Goal: Task Accomplishment & Management: Manage account settings

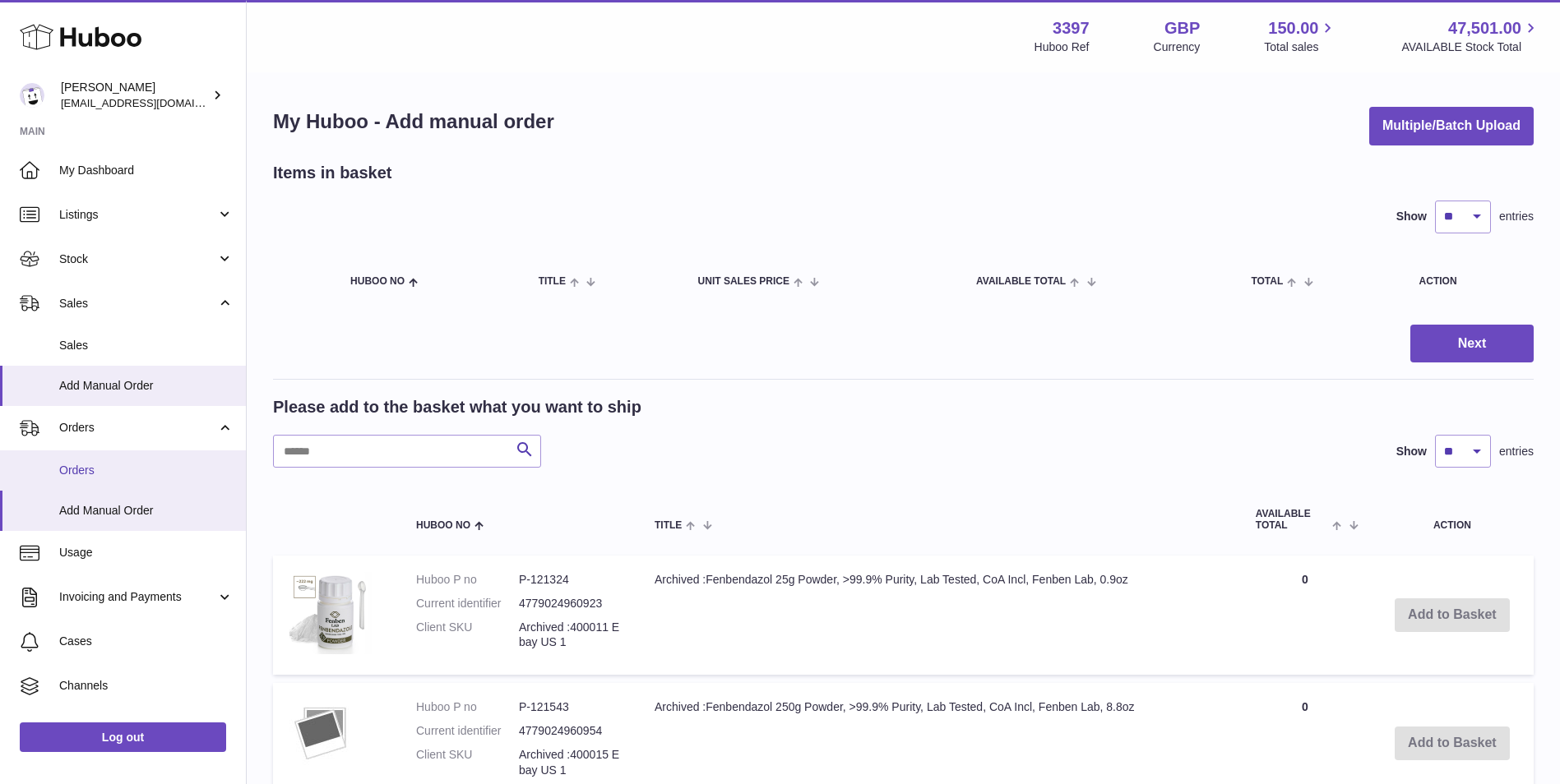
click at [104, 463] on span "Orders" at bounding box center [146, 470] width 174 height 15
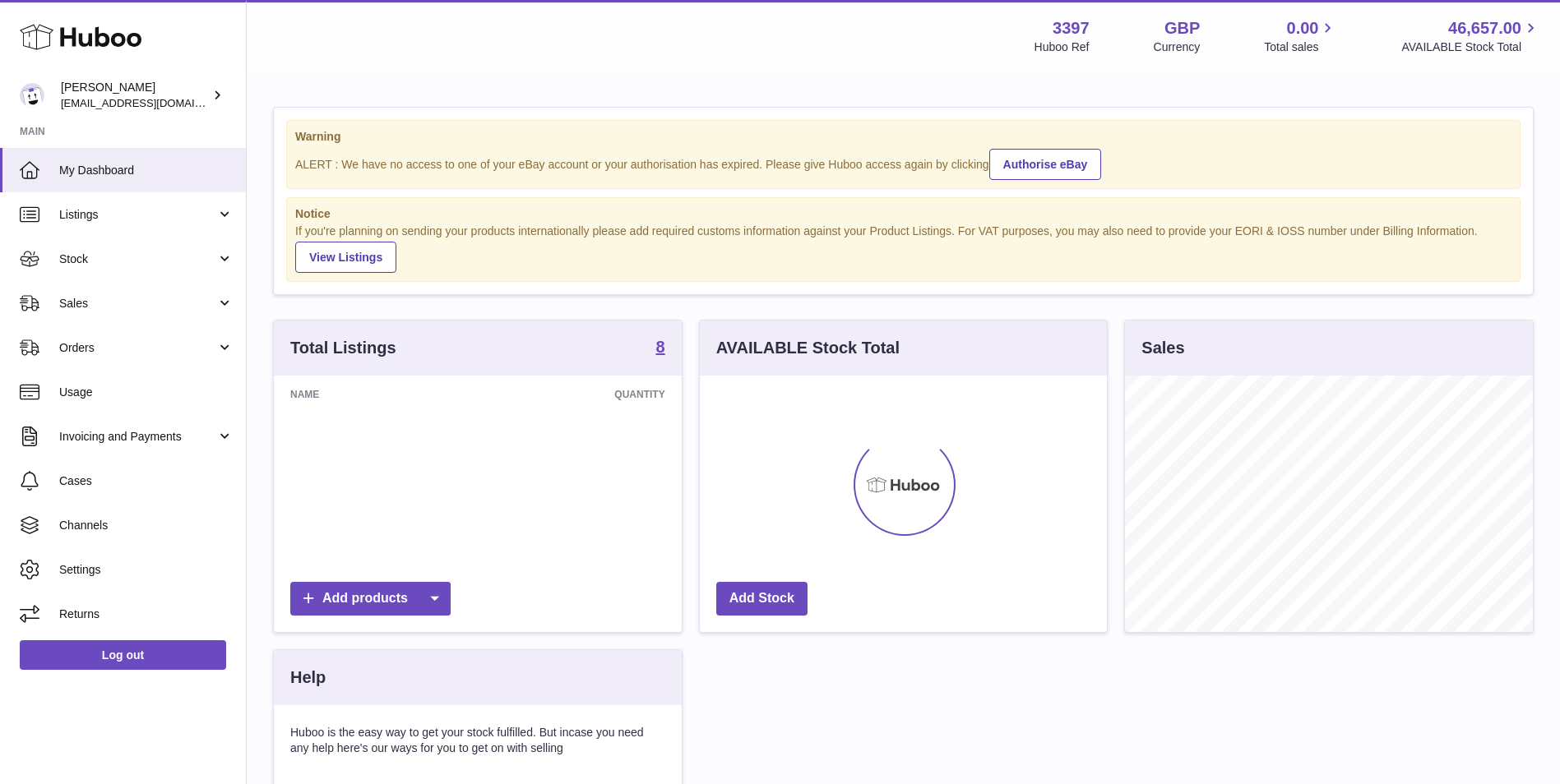
scroll to position [256, 407]
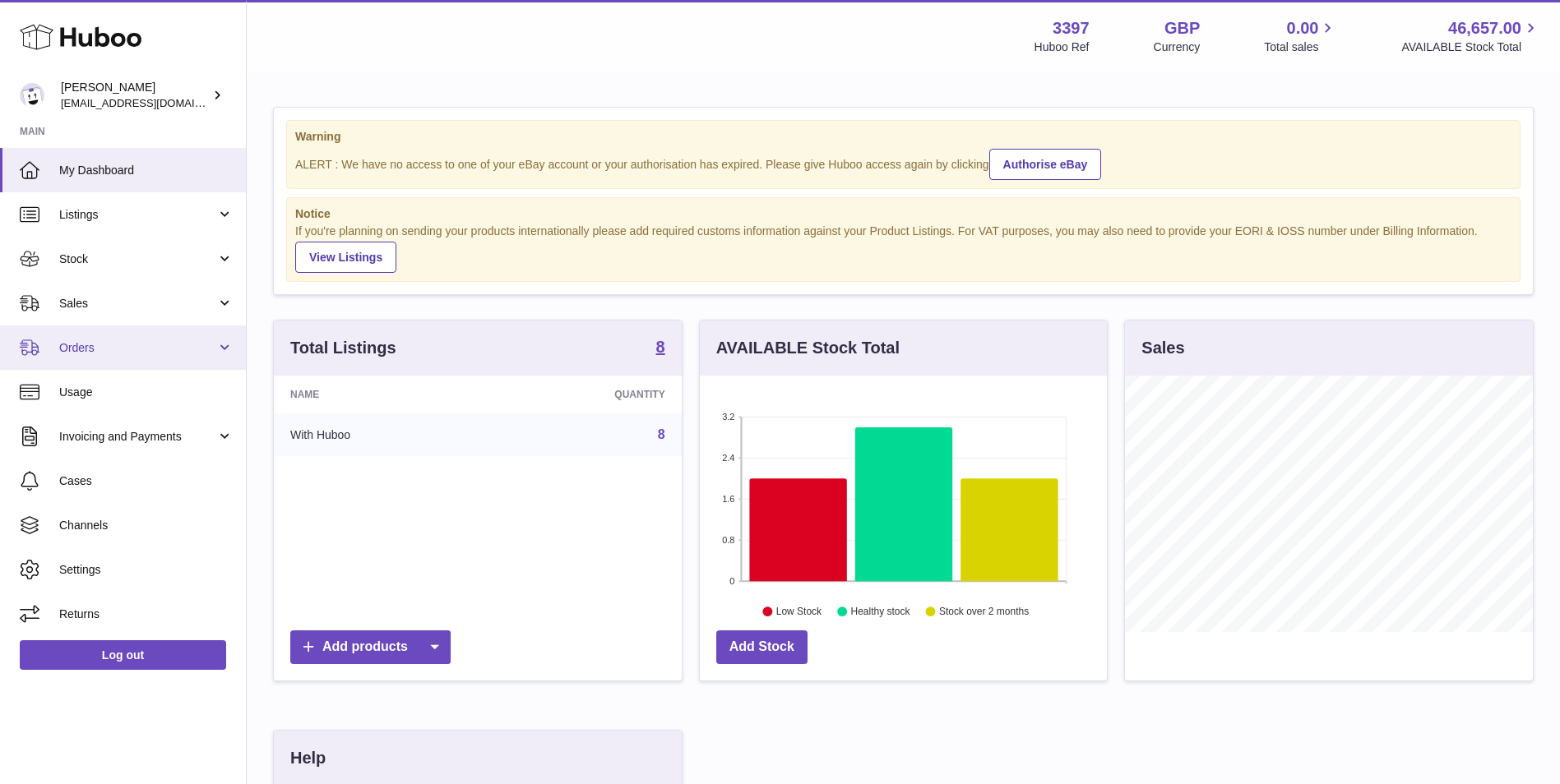
click at [166, 342] on span "Orders" at bounding box center [137, 348] width 157 height 15
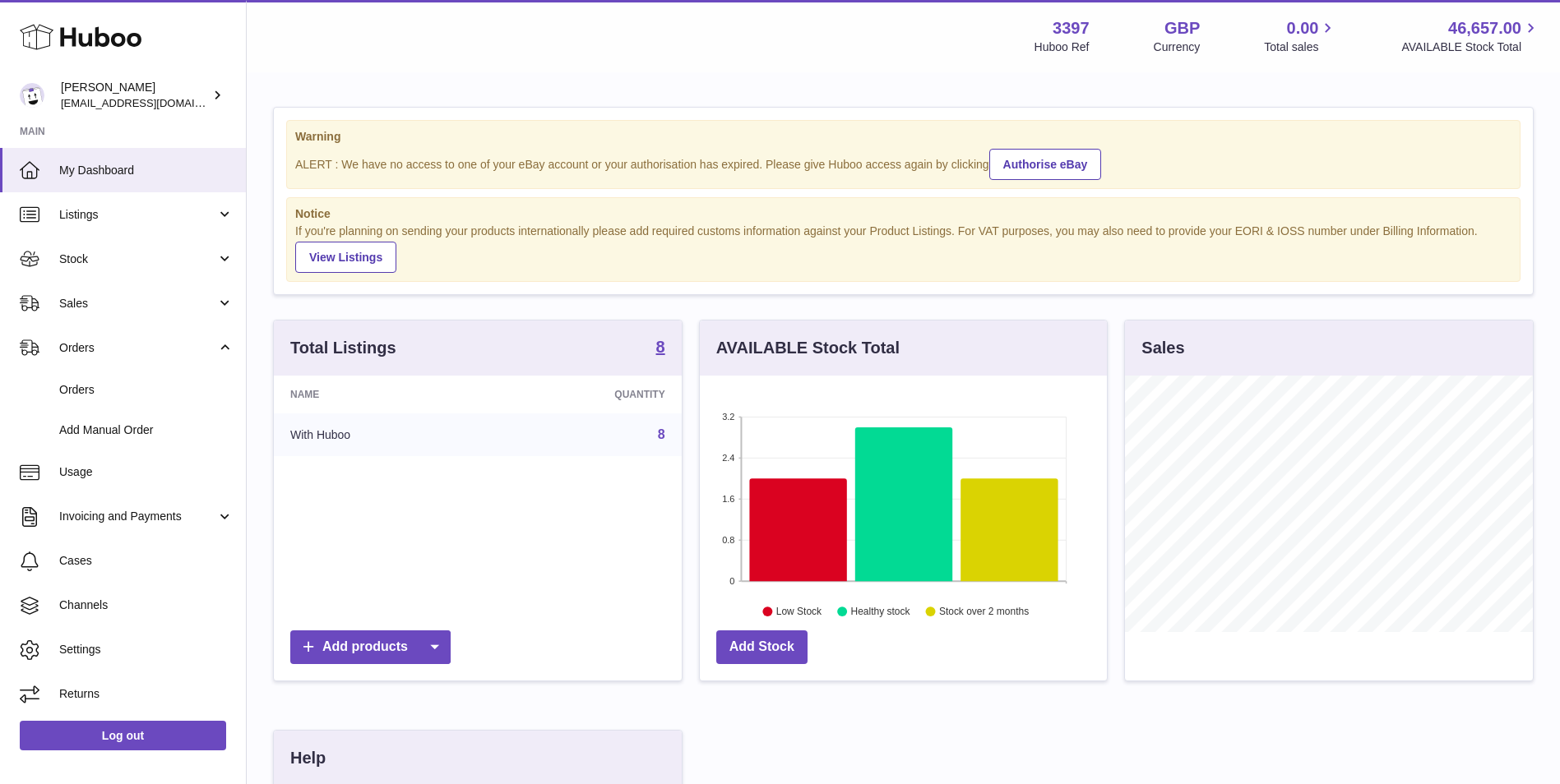
drag, startPoint x: 131, startPoint y: 427, endPoint x: 399, endPoint y: 434, distance: 268.1
click at [131, 428] on span "Add Manual Order" at bounding box center [146, 430] width 174 height 15
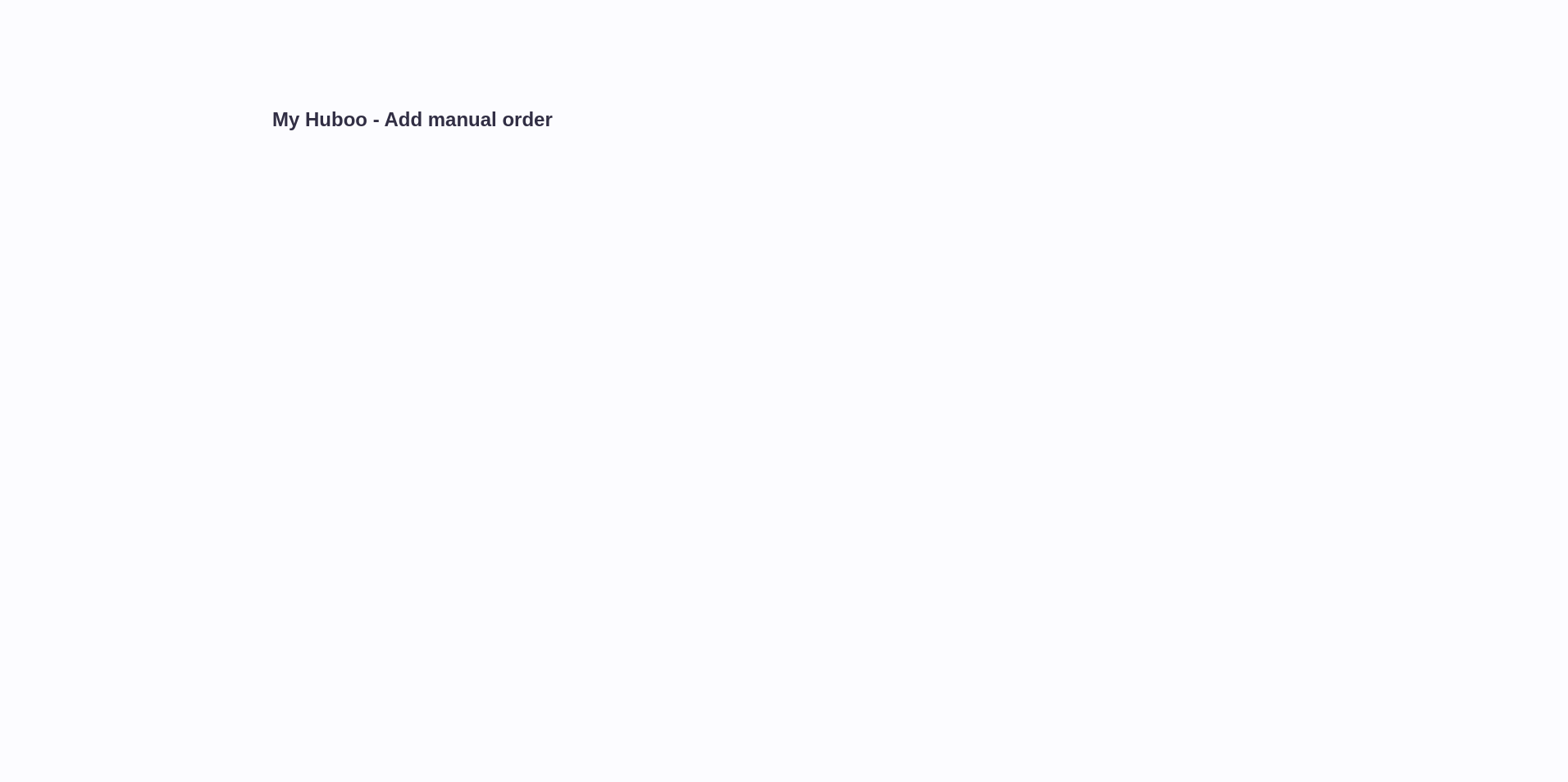
click at [1146, 227] on div "My Huboo - Add manual order" at bounding box center [906, 391] width 1321 height 782
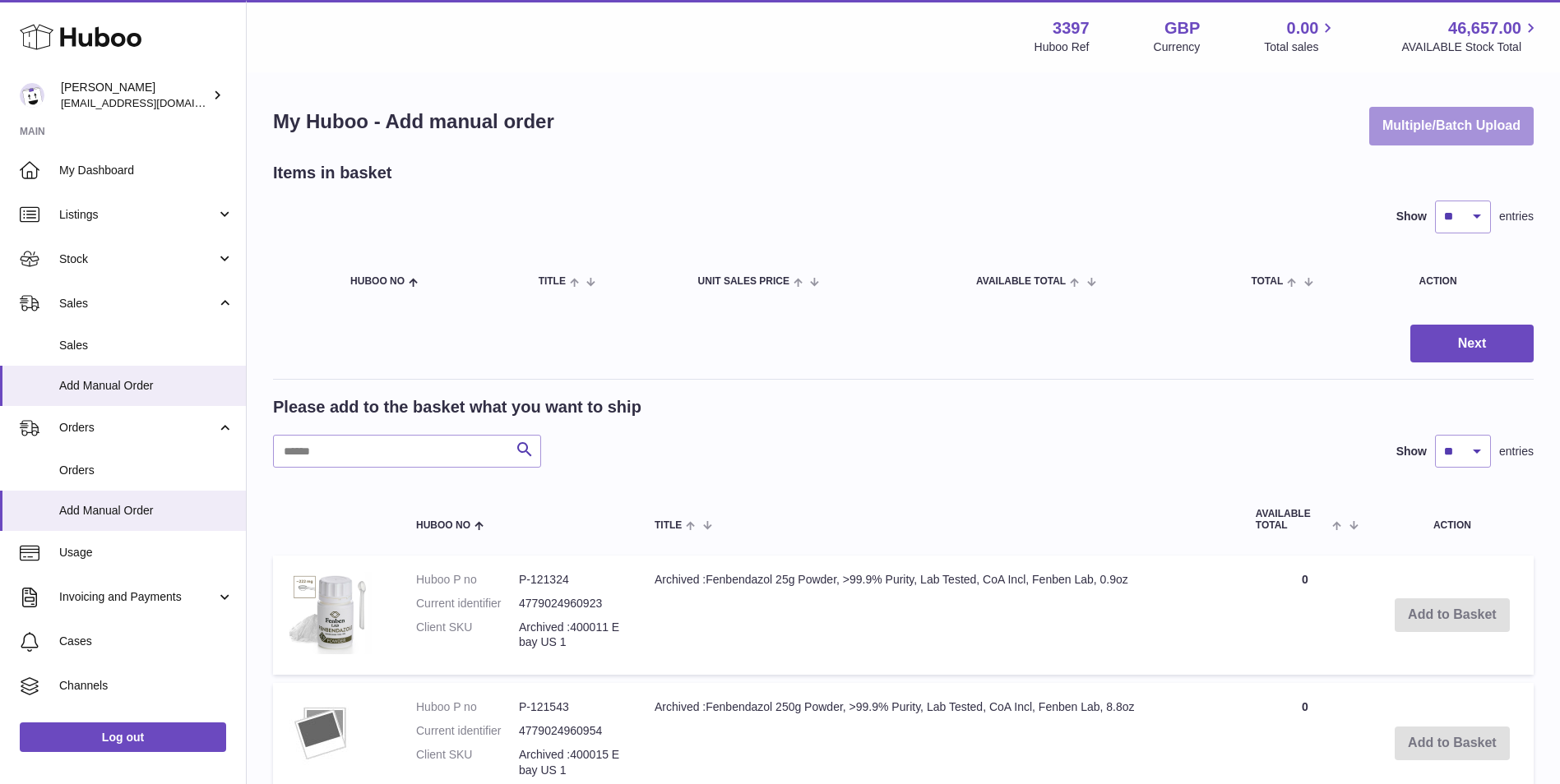
click at [1442, 118] on button "Multiple/Batch Upload" at bounding box center [1451, 126] width 165 height 39
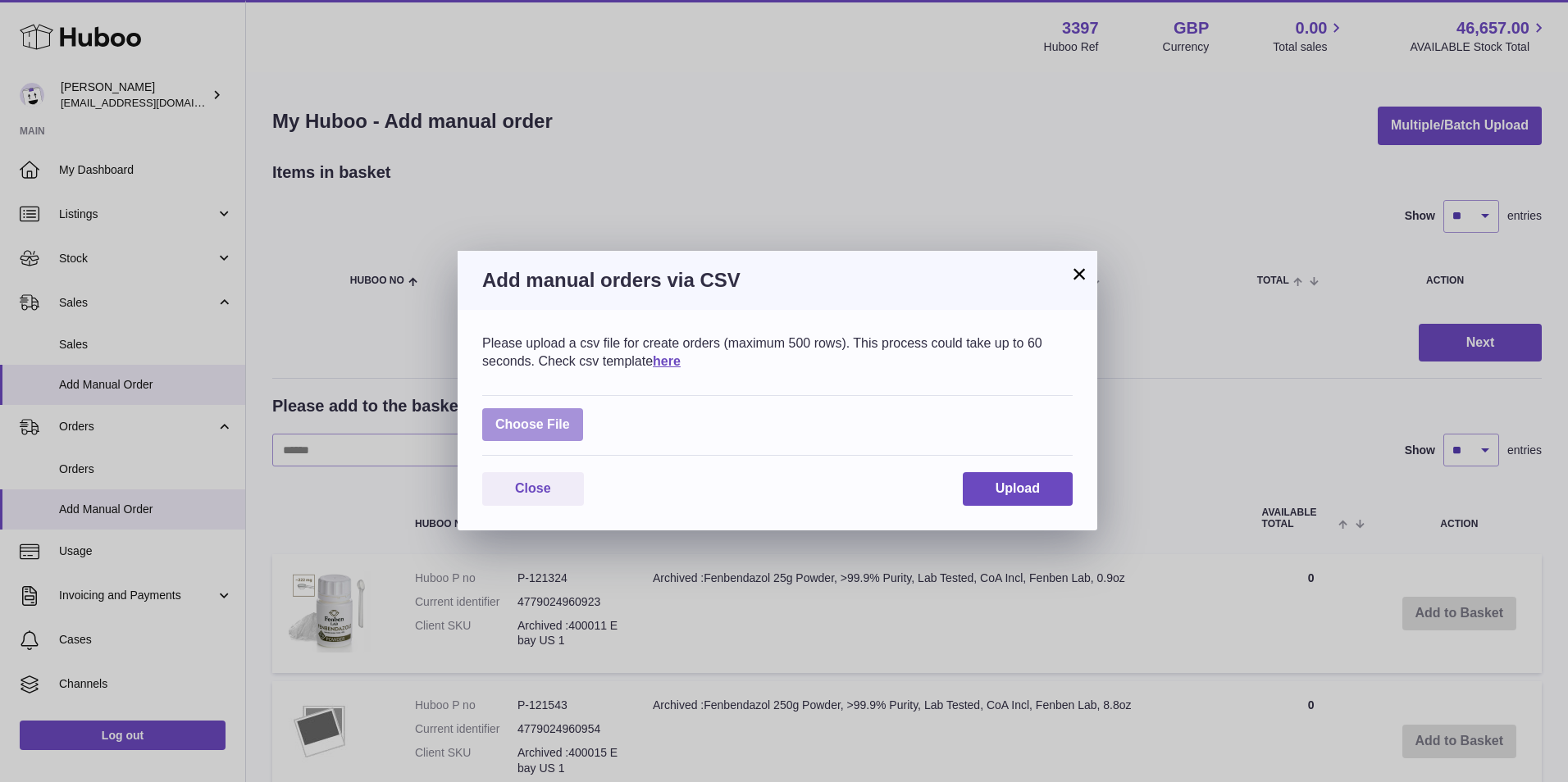
click at [535, 413] on label at bounding box center [532, 424] width 101 height 33
click at [569, 417] on input "file" at bounding box center [569, 417] width 1 height 1
type input "**********"
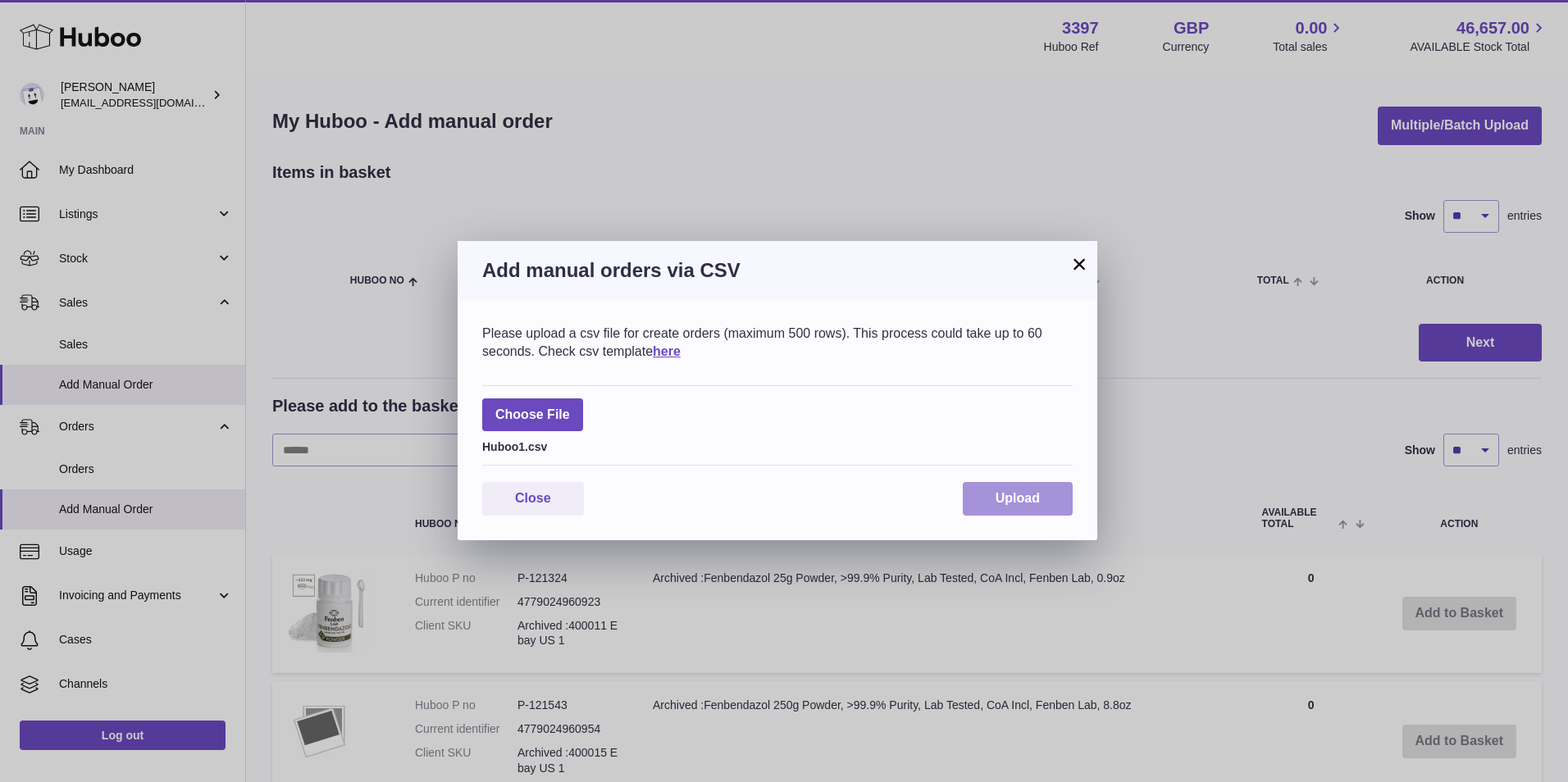
click at [1032, 501] on span "Upload" at bounding box center [1017, 497] width 45 height 14
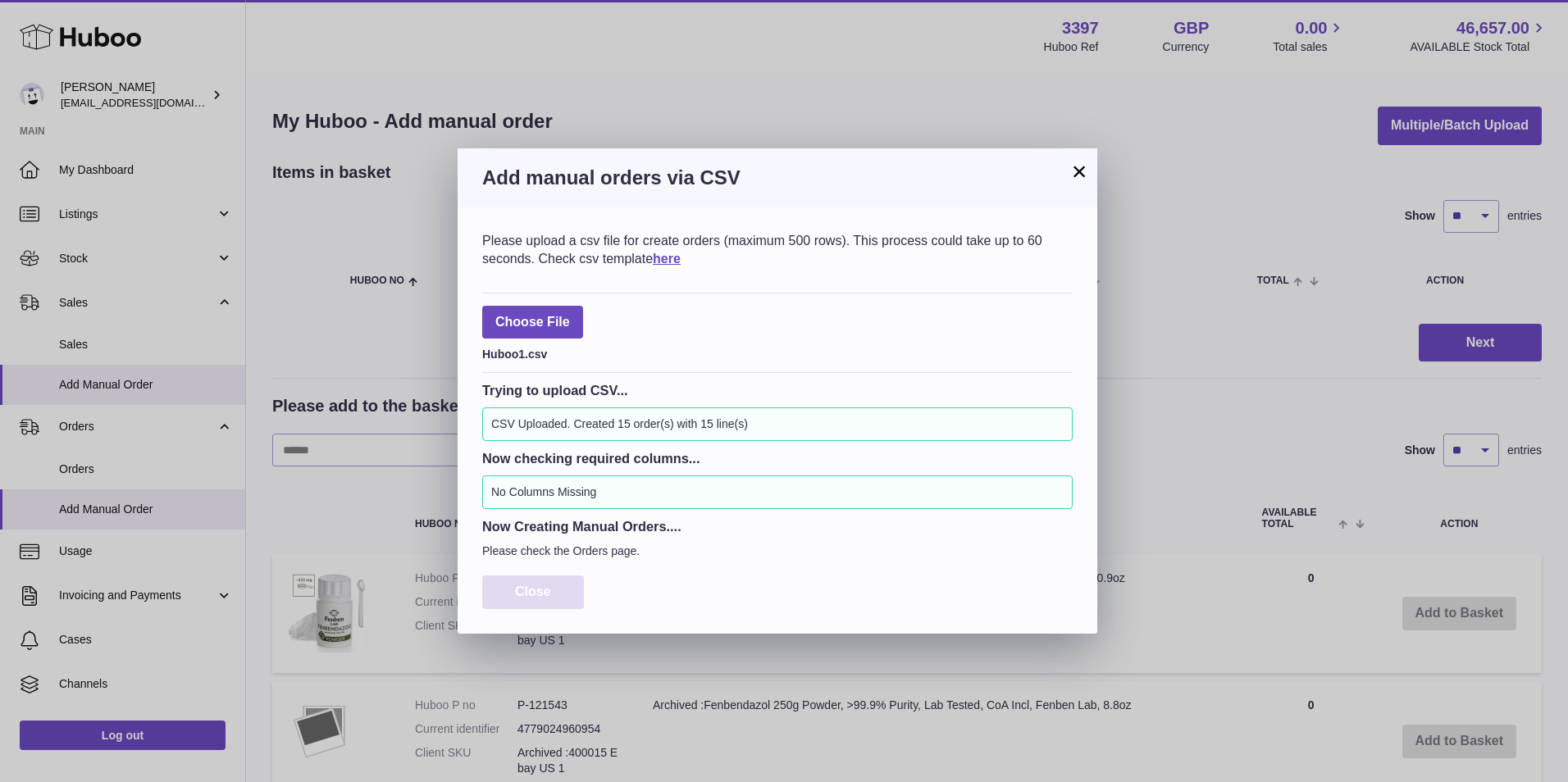
click at [537, 593] on span "Close" at bounding box center [532, 591] width 36 height 14
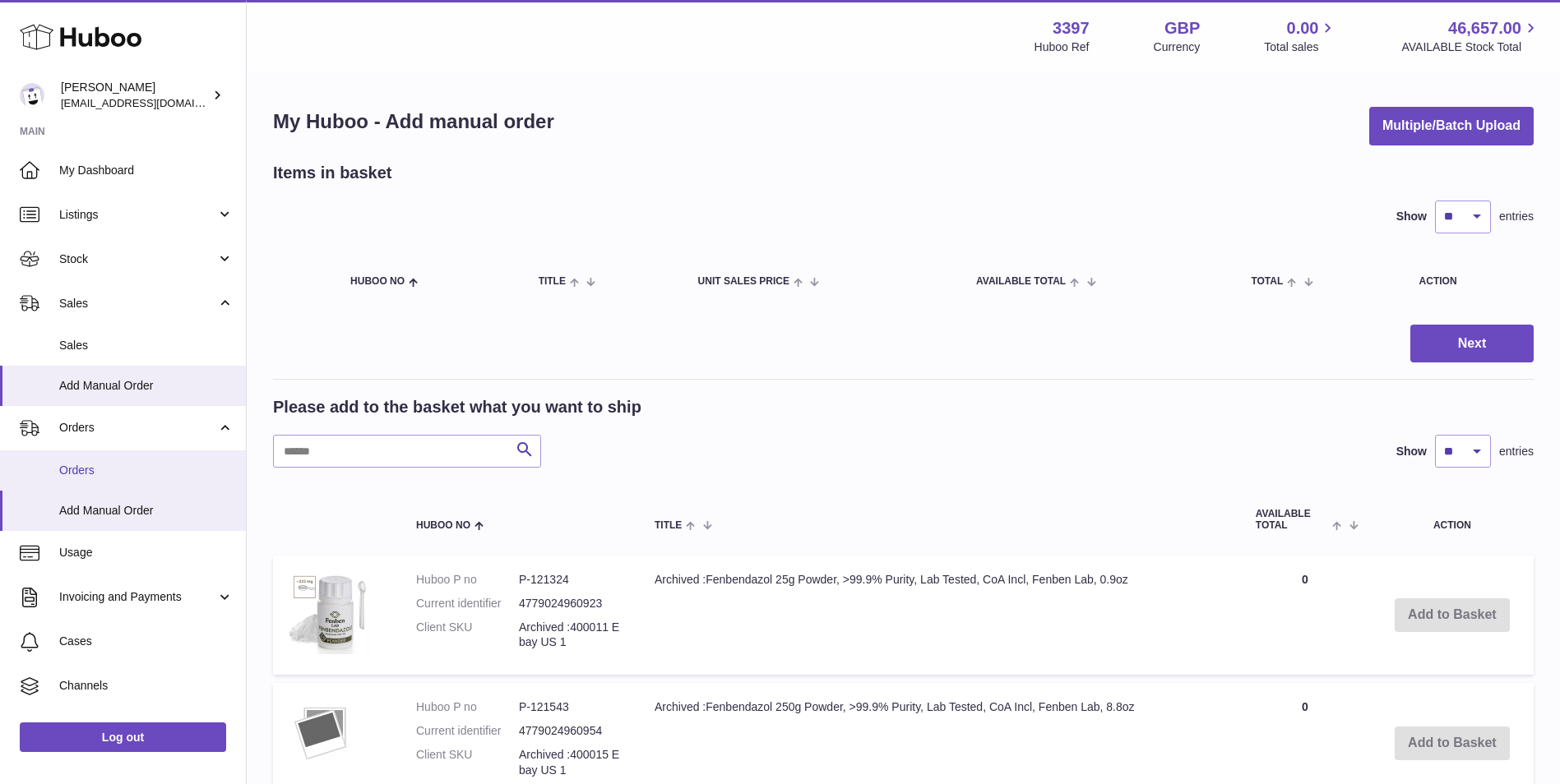
click at [80, 468] on span "Orders" at bounding box center [146, 470] width 174 height 15
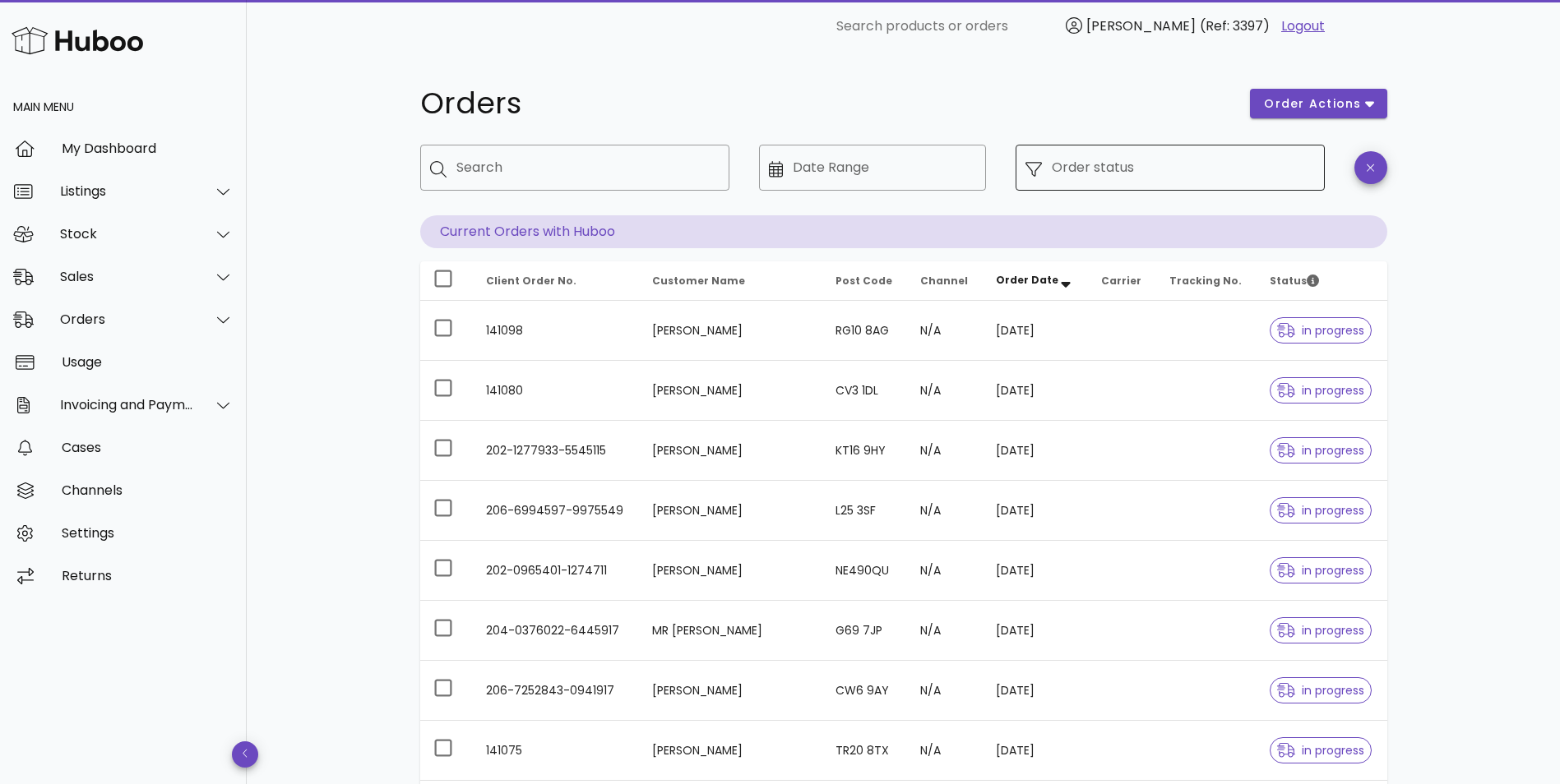
click at [1136, 167] on input "Order status" at bounding box center [1183, 167] width 263 height 27
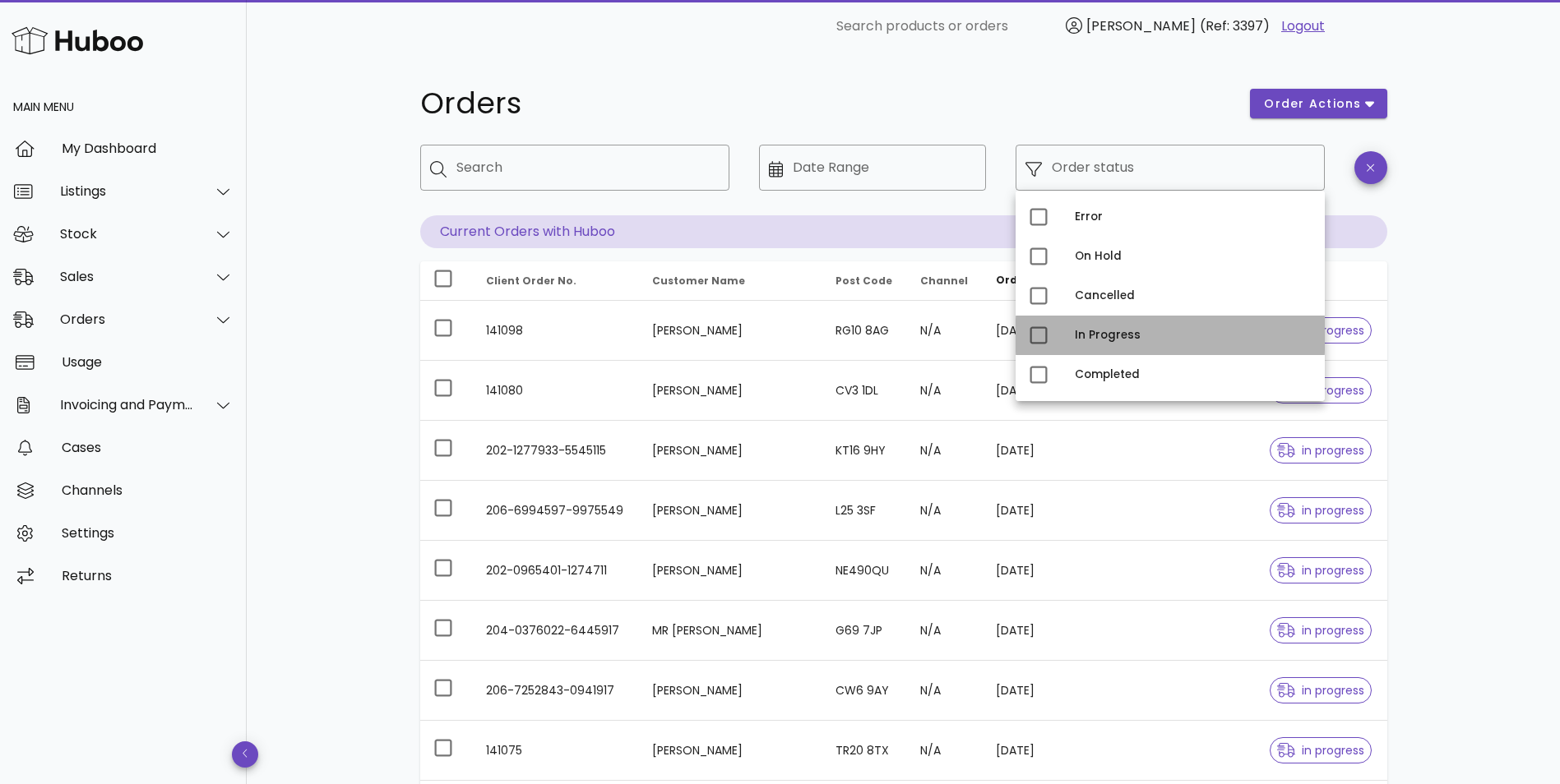
click at [1082, 332] on div "In Progress" at bounding box center [1193, 336] width 237 height 13
type input "**********"
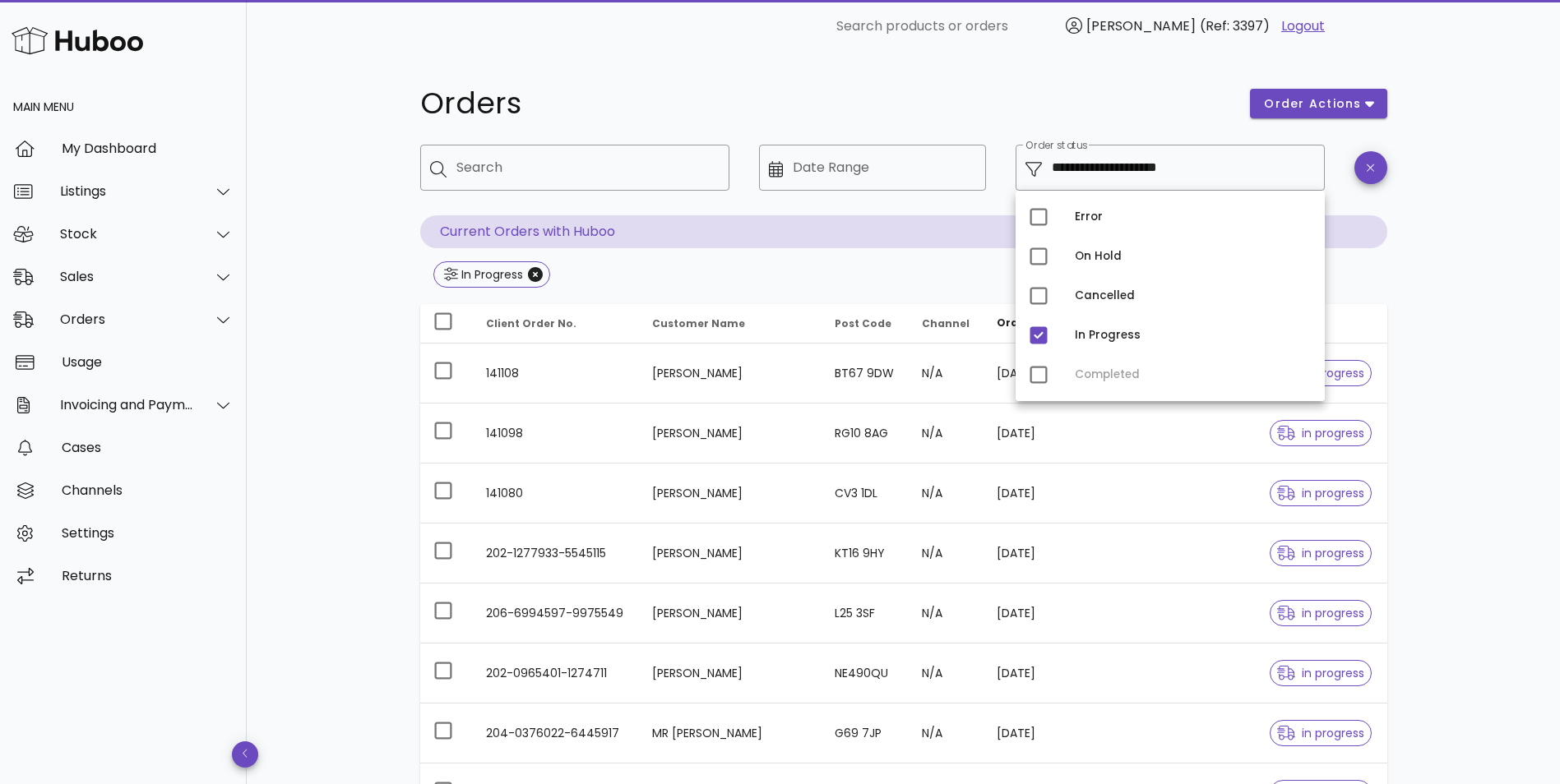
click at [1484, 273] on div "**********" at bounding box center [902, 588] width 1313 height 1071
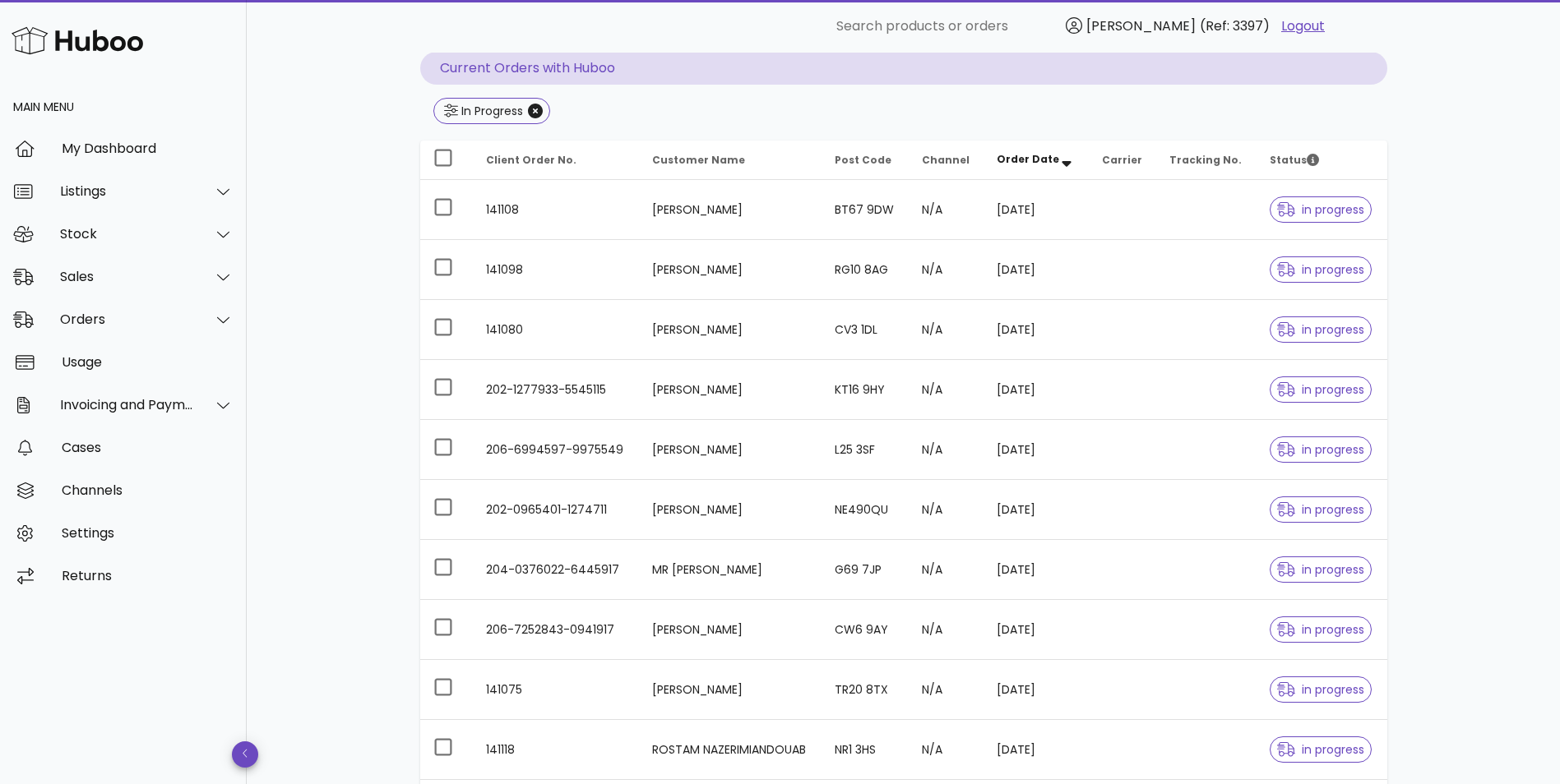
scroll to position [341, 0]
